Goal: Transaction & Acquisition: Book appointment/travel/reservation

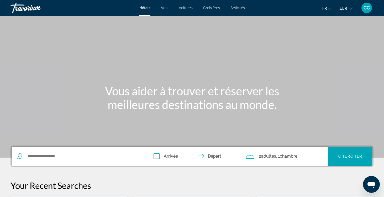
click at [164, 9] on span "Vols" at bounding box center [164, 8] width 7 height 4
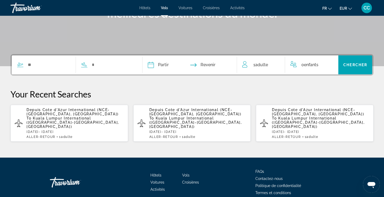
scroll to position [92, 0]
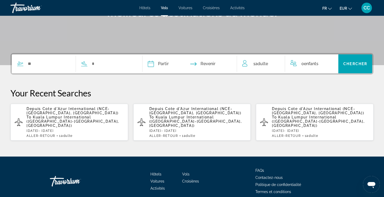
click at [52, 115] on span "Kuala Lumpur International ([GEOGRAPHIC_DATA]-[GEOGRAPHIC_DATA], [GEOGRAPHIC_DA…" at bounding box center [73, 121] width 93 height 13
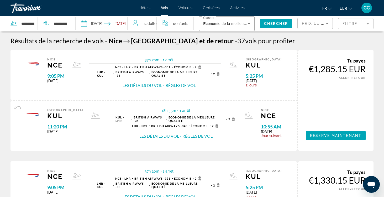
click at [100, 23] on input "Depart date: Jan 6, 2026" at bounding box center [92, 24] width 25 height 17
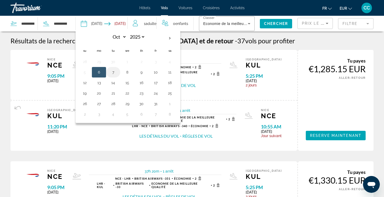
click at [112, 71] on button "7" at bounding box center [113, 72] width 8 height 7
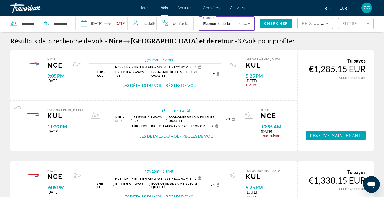
click at [250, 24] on icon "Search widget" at bounding box center [249, 23] width 3 height 1
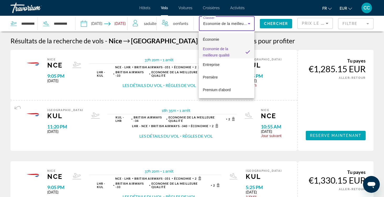
click at [224, 40] on mat-option "Économie" at bounding box center [227, 39] width 56 height 13
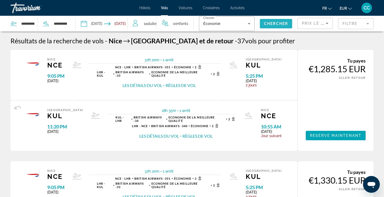
click at [271, 23] on span "Chercher" at bounding box center [276, 24] width 24 height 4
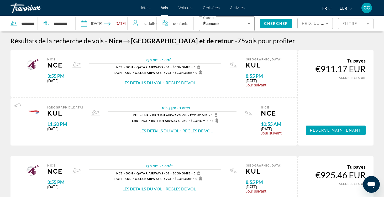
click at [98, 22] on input "**********" at bounding box center [92, 24] width 25 height 17
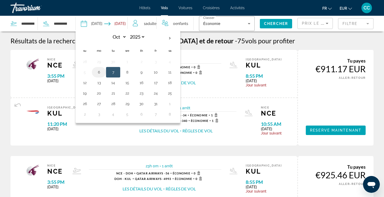
click at [98, 71] on button "6" at bounding box center [99, 72] width 8 height 7
type input "**********"
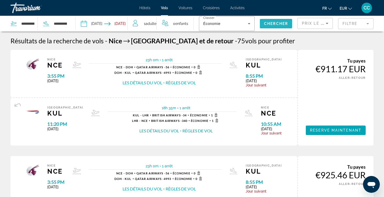
click at [282, 23] on span "Chercher" at bounding box center [276, 24] width 24 height 4
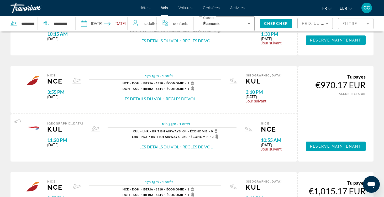
scroll to position [408, 0]
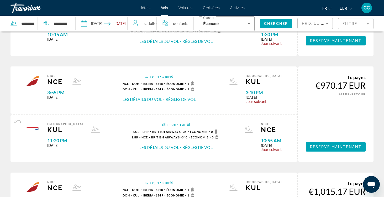
click at [157, 102] on button "Les détails du vol" at bounding box center [143, 99] width 40 height 6
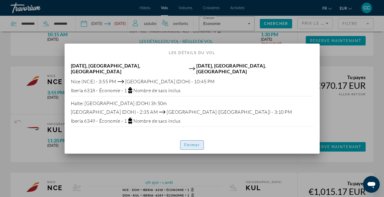
click at [191, 143] on span "Fermer" at bounding box center [192, 145] width 16 height 4
